Goal: Task Accomplishment & Management: Manage account settings

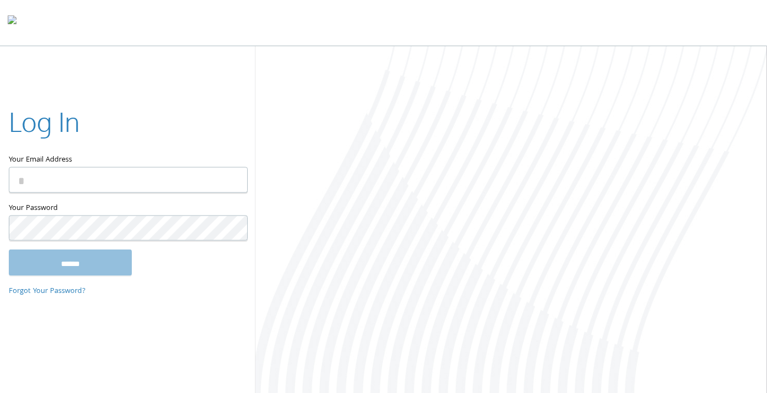
type input "**********"
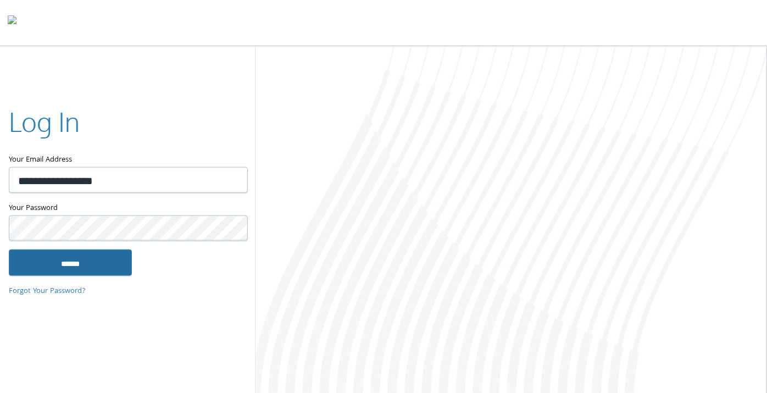
click at [58, 265] on input "******" at bounding box center [70, 263] width 123 height 26
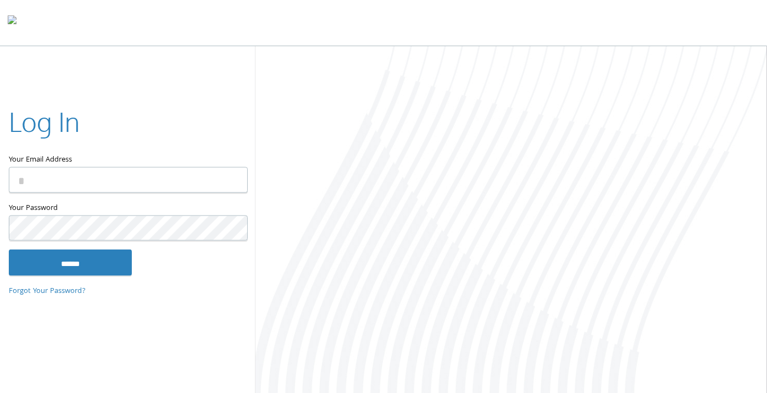
type input "**********"
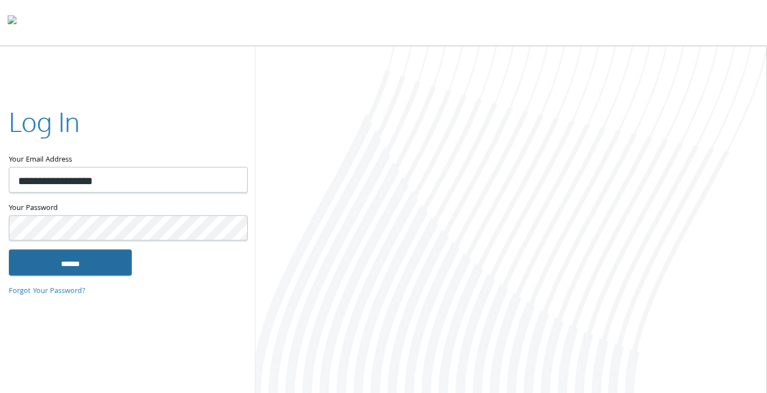
click at [55, 259] on input "******" at bounding box center [70, 263] width 123 height 26
